Goal: Task Accomplishment & Management: Use online tool/utility

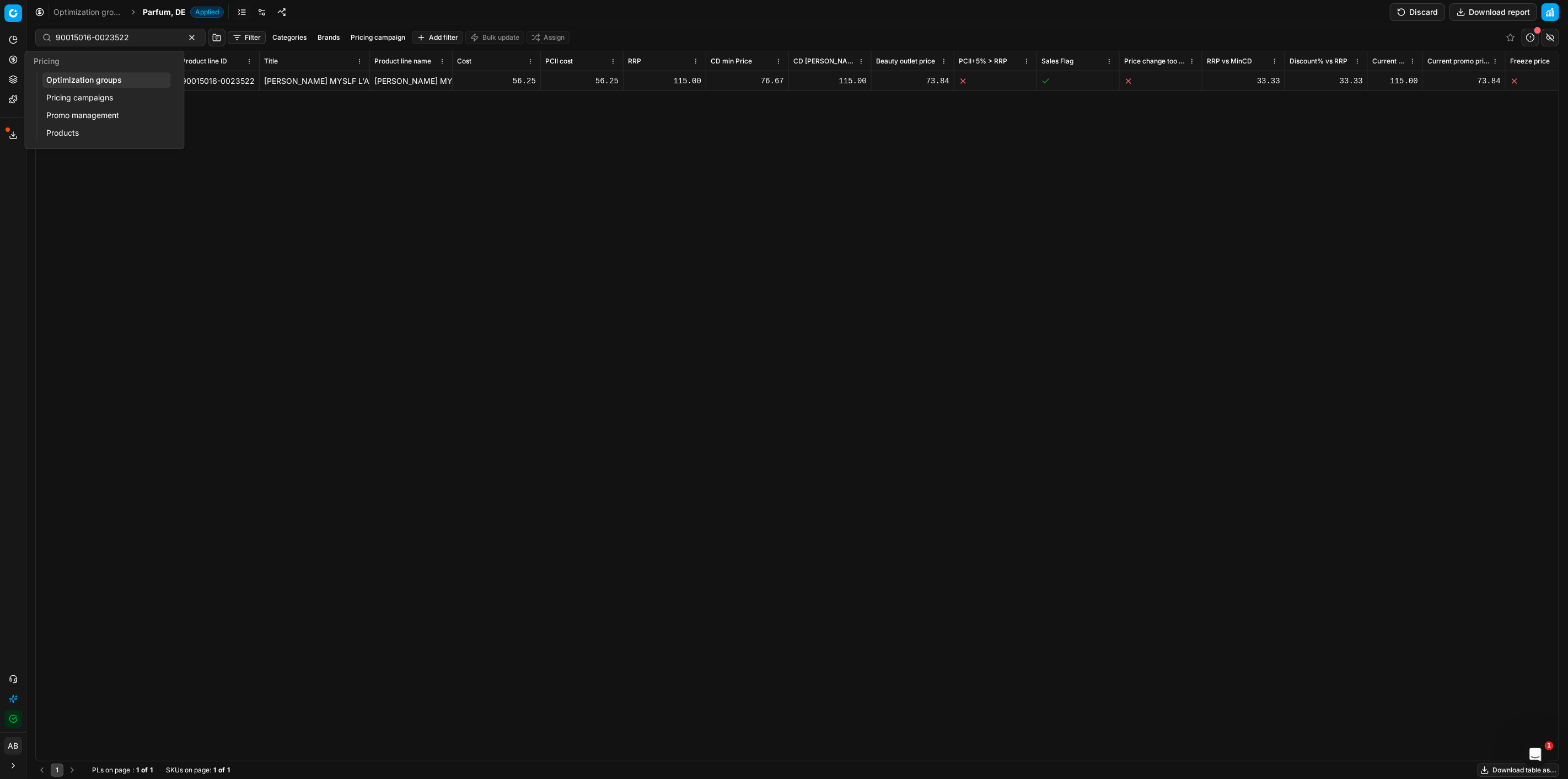
click at [105, 79] on link "Optimization groups" at bounding box center [106, 80] width 128 height 15
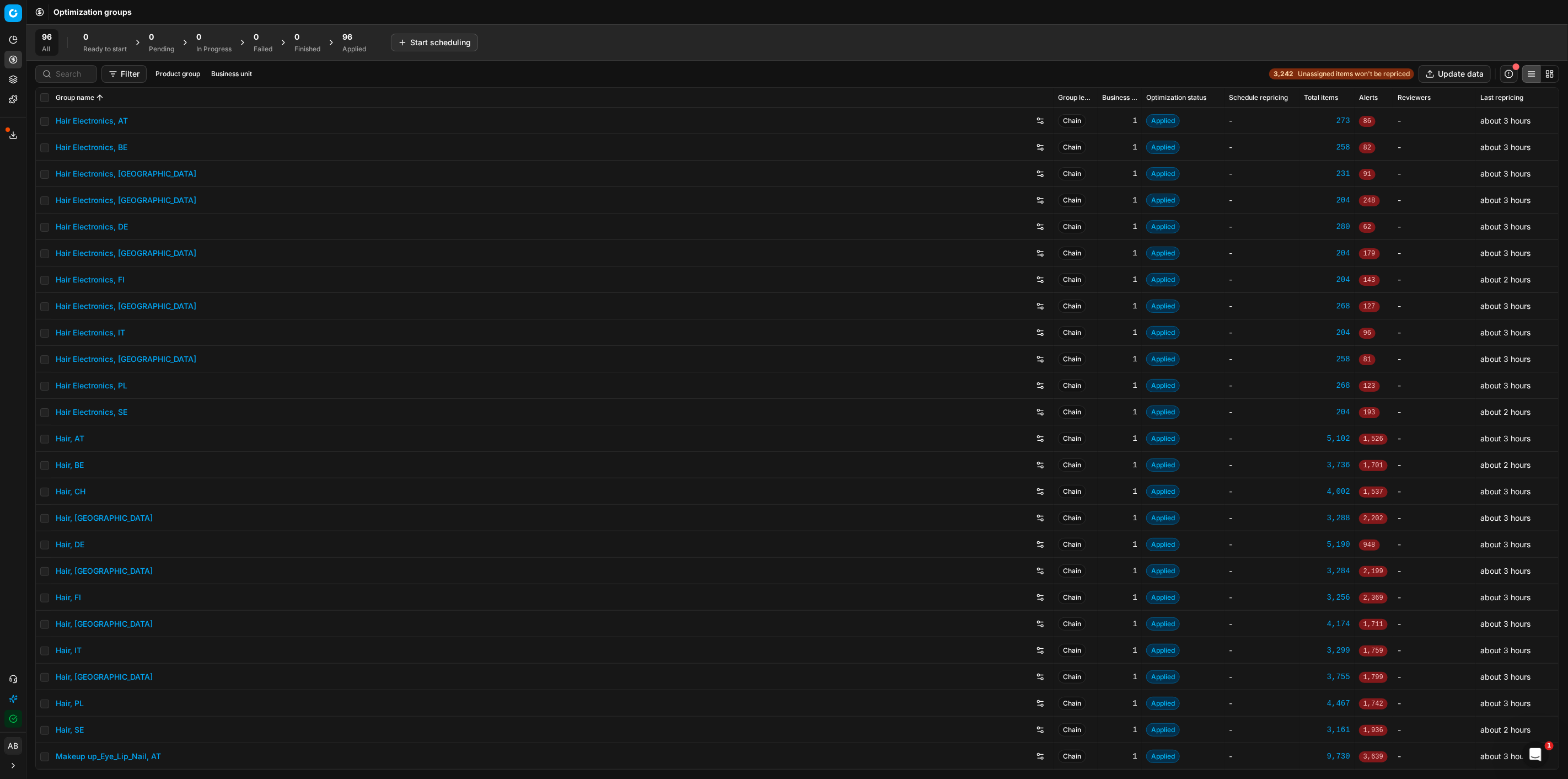
click at [316, 45] on div "Finished" at bounding box center [307, 48] width 25 height 8
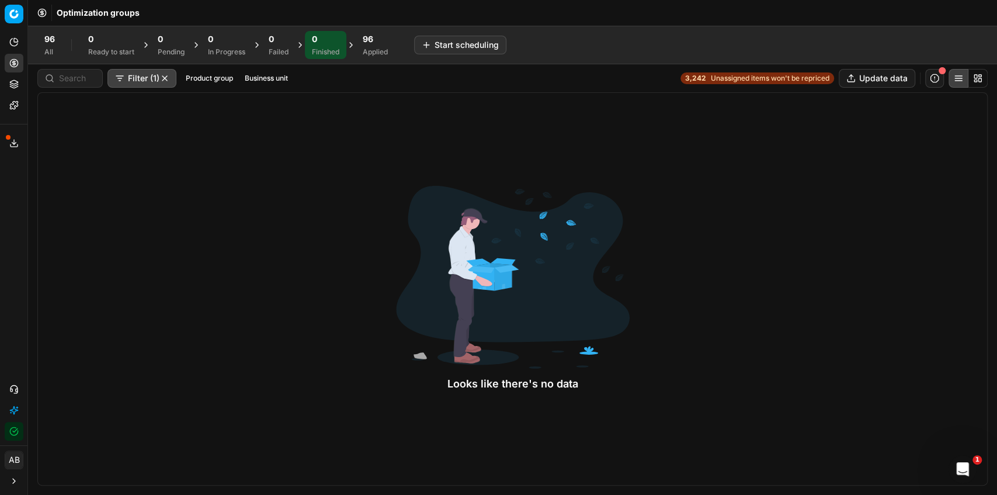
click at [329, 43] on div "0" at bounding box center [325, 39] width 27 height 12
click at [378, 48] on div "Applied" at bounding box center [375, 51] width 25 height 9
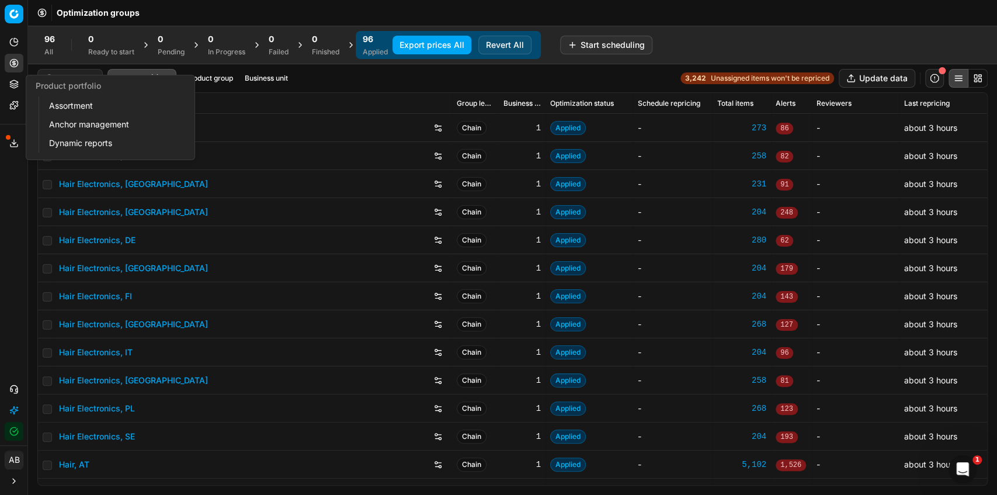
click at [50, 104] on link "Assortment" at bounding box center [112, 106] width 136 height 16
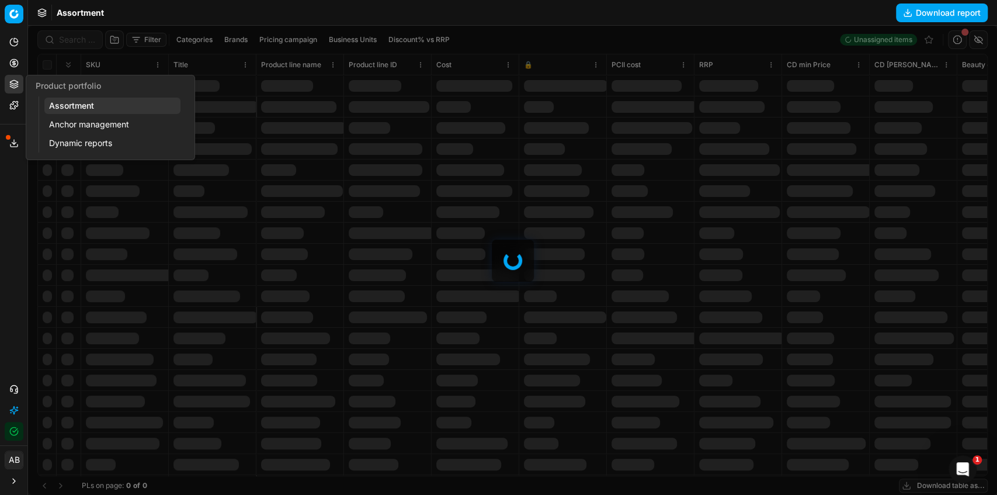
click at [137, 109] on link "Assortment" at bounding box center [112, 106] width 136 height 16
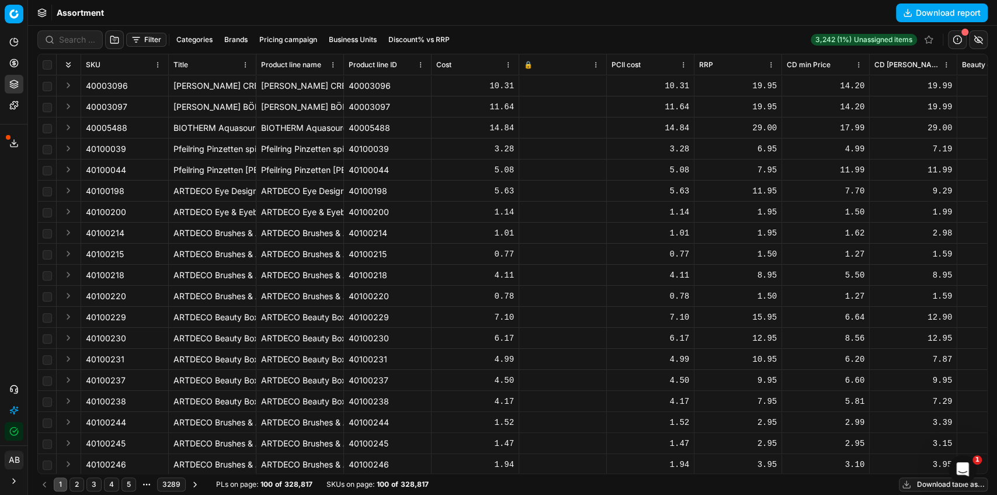
click at [937, 488] on button "Download table as..." at bounding box center [943, 484] width 89 height 14
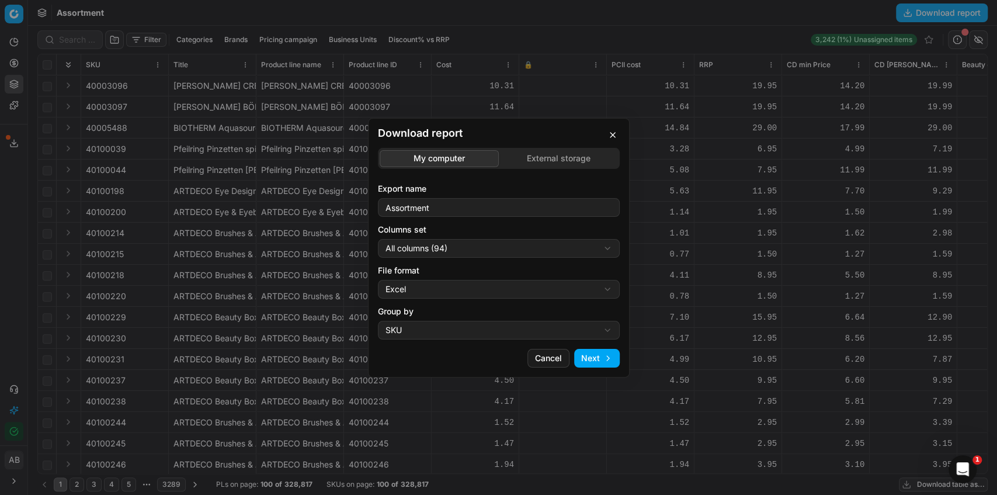
click at [579, 164] on div "Download report My computer External storage Export name Assortment Columns set…" at bounding box center [498, 247] width 997 height 495
click at [471, 222] on div "My computer External storage Export name Assortment Columns set All columns (94…" at bounding box center [499, 244] width 242 height 192
click at [612, 139] on button "button" at bounding box center [613, 135] width 14 height 14
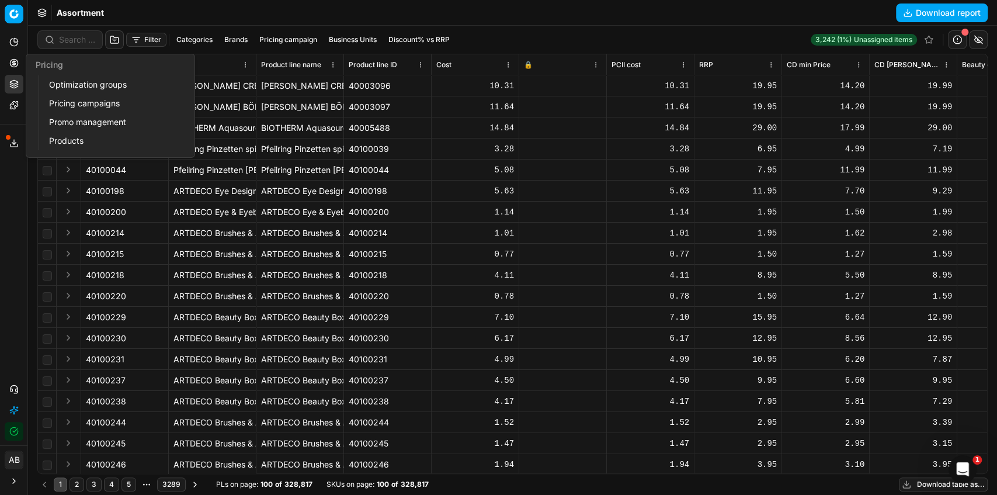
click at [55, 85] on link "Optimization groups" at bounding box center [112, 85] width 136 height 16
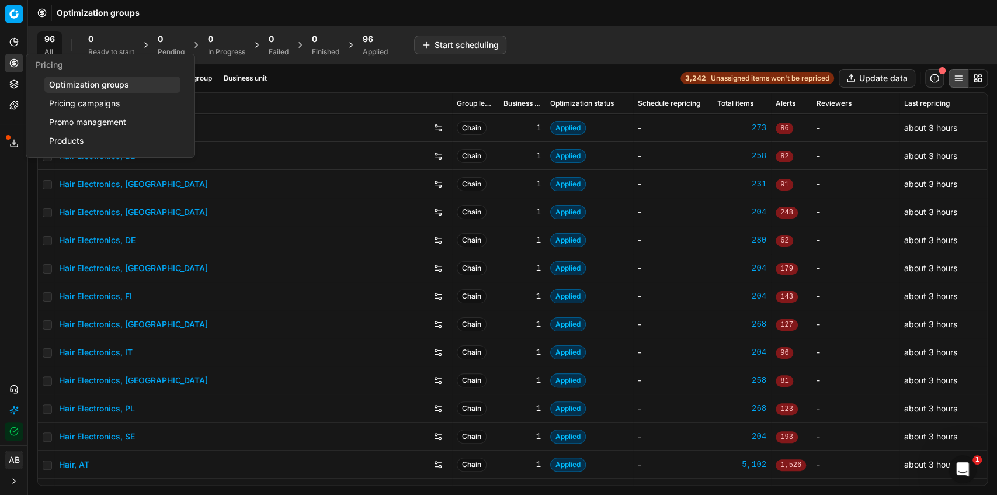
click at [72, 100] on link "Pricing campaigns" at bounding box center [112, 103] width 136 height 16
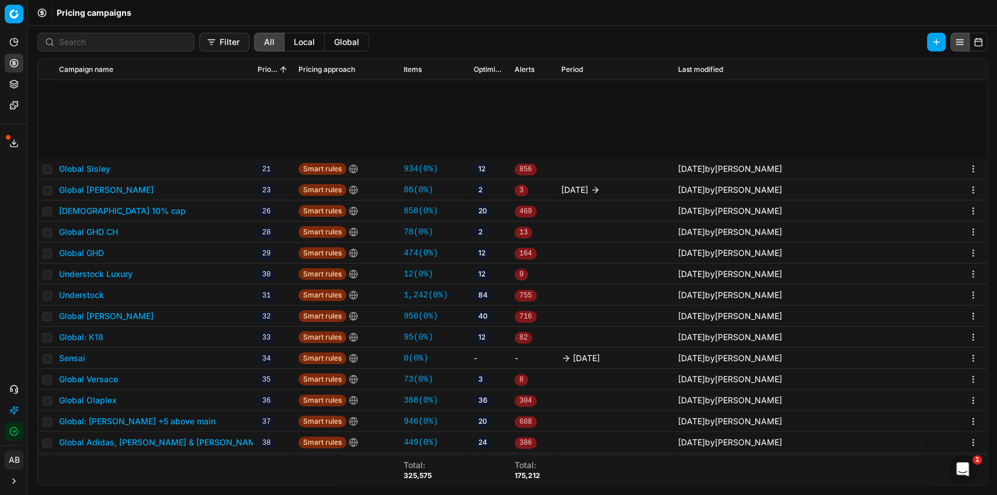
scroll to position [545, 0]
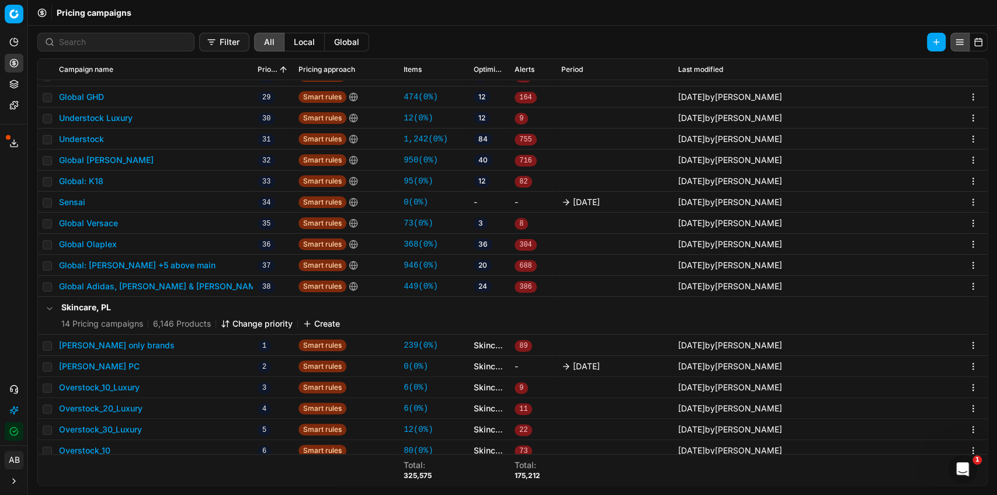
click at [100, 245] on button "Global Olaplex" at bounding box center [88, 244] width 58 height 12
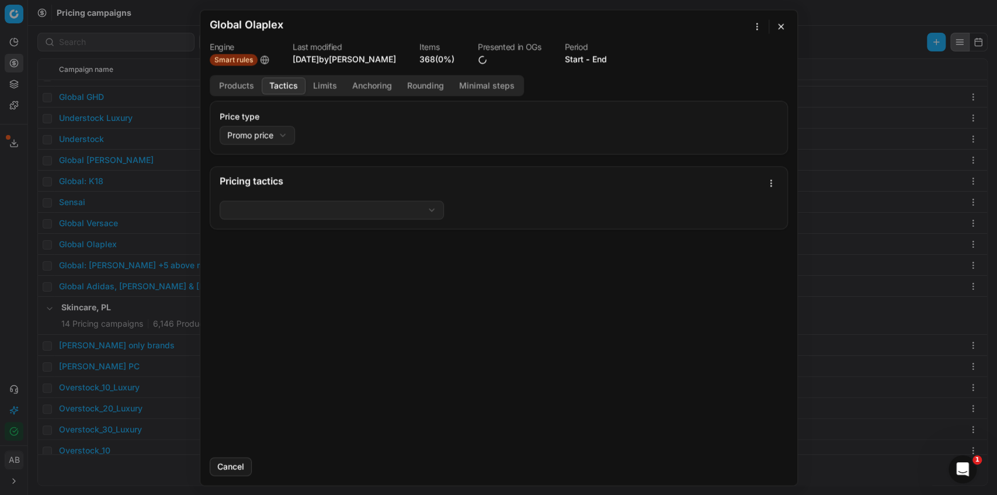
click at [283, 86] on button "Tactics" at bounding box center [284, 85] width 44 height 17
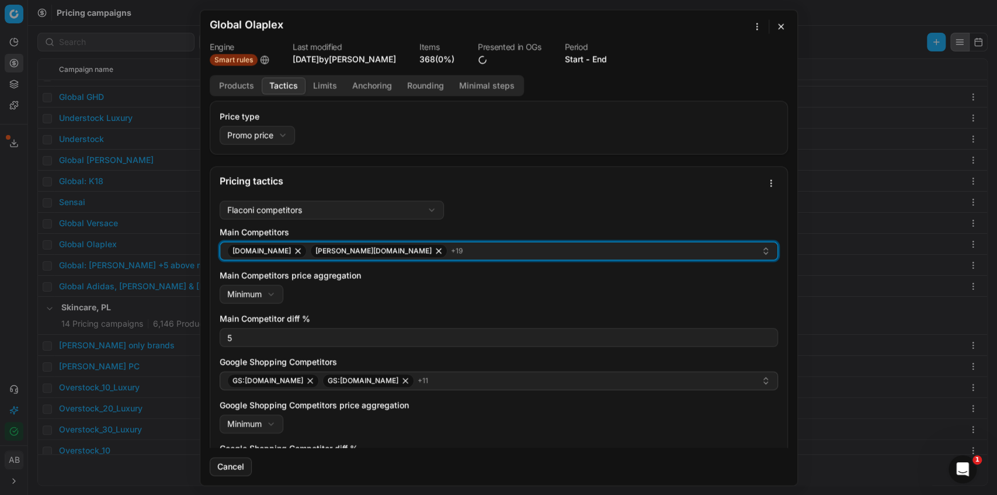
click at [479, 254] on div "[DOMAIN_NAME] [PERSON_NAME][DOMAIN_NAME] + 19" at bounding box center [494, 251] width 534 height 14
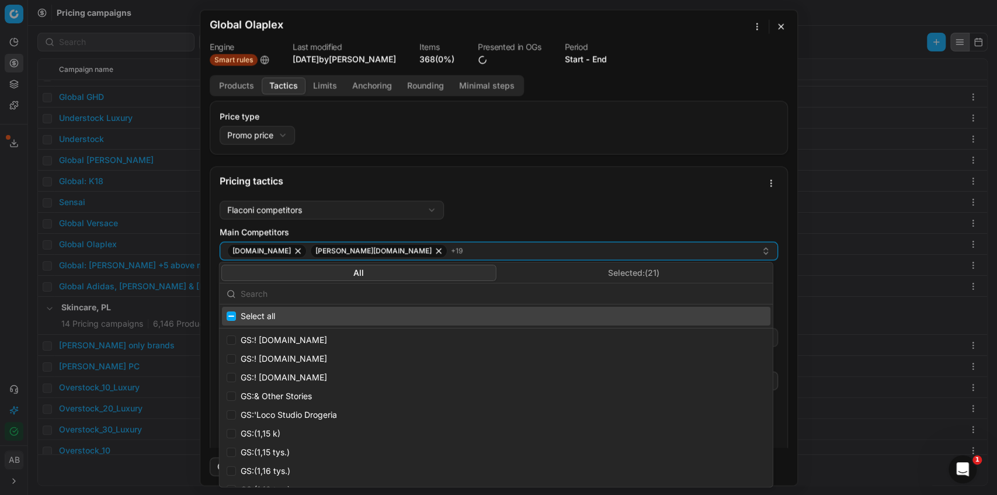
click at [638, 270] on button "Selected: ( 21 )" at bounding box center [633, 273] width 275 height 16
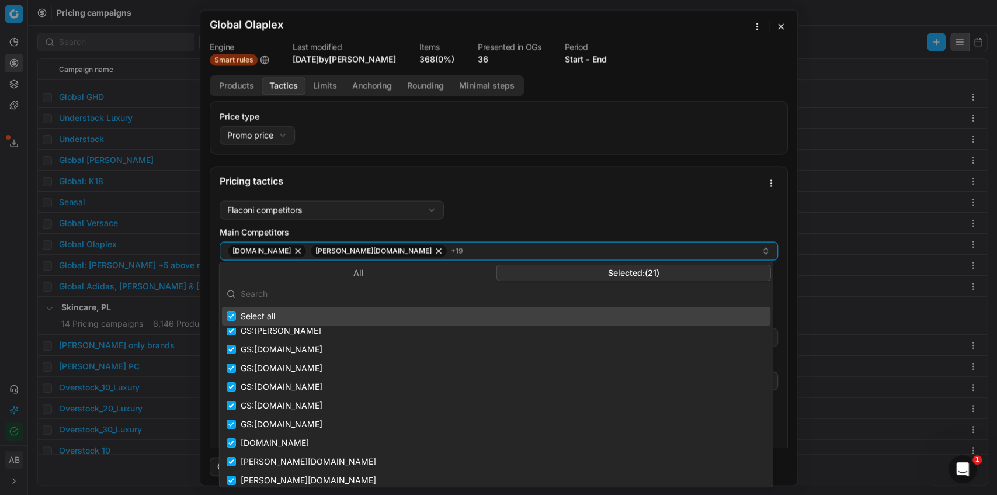
scroll to position [0, 0]
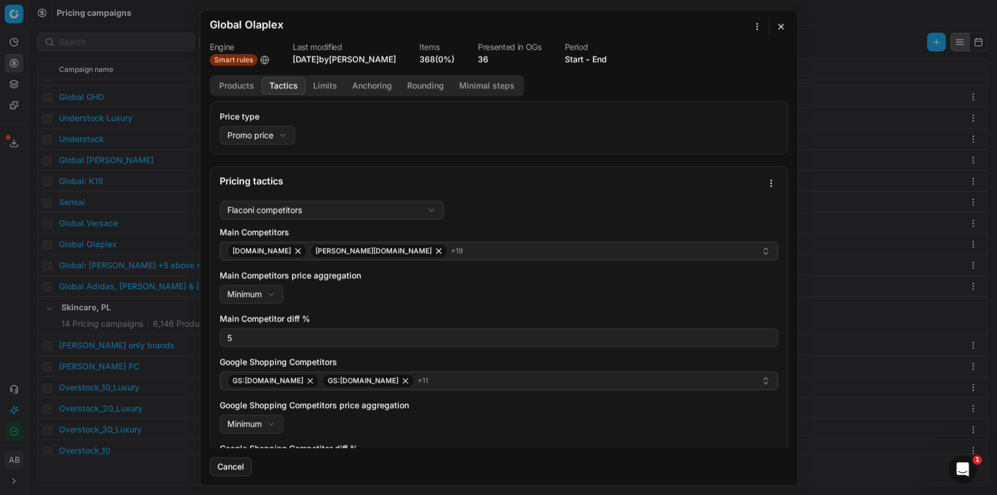
click at [783, 28] on button "button" at bounding box center [781, 26] width 14 height 14
